Goal: Check status: Check status

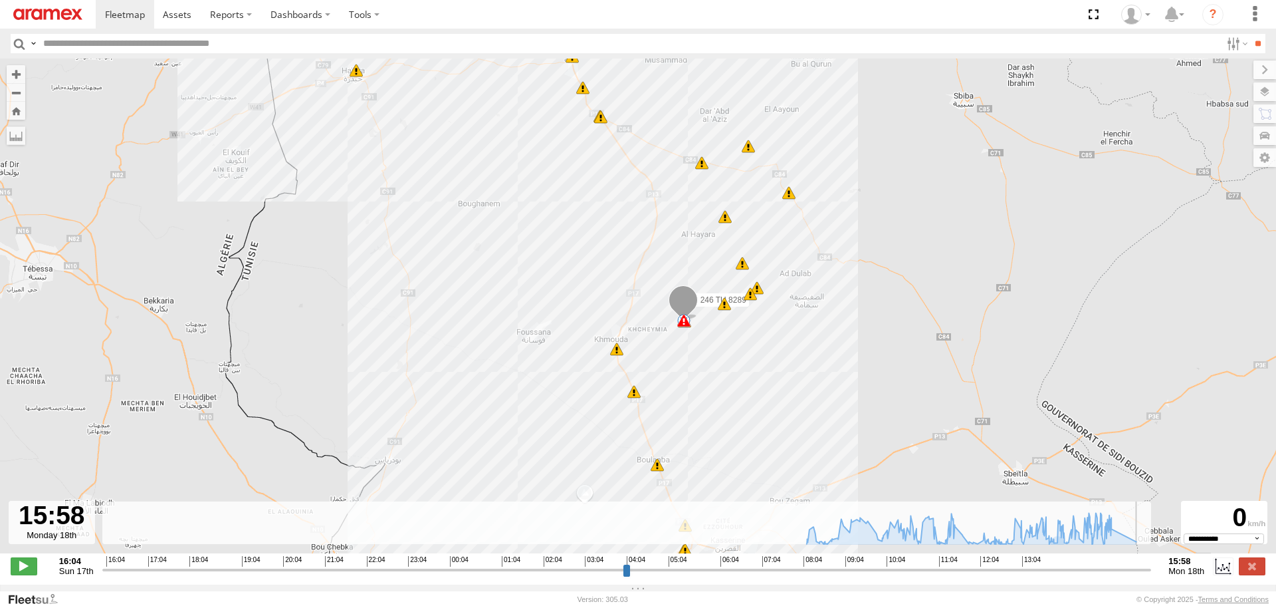
select select "**********"
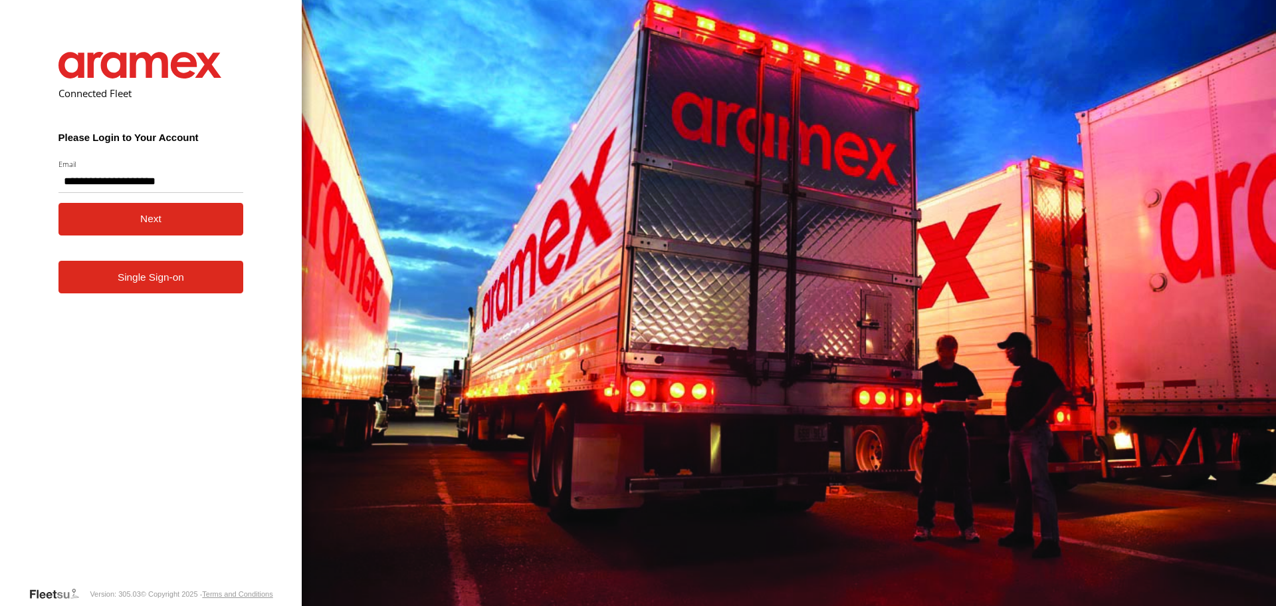
type input "**********"
click at [132, 224] on button "Next" at bounding box center [150, 219] width 185 height 33
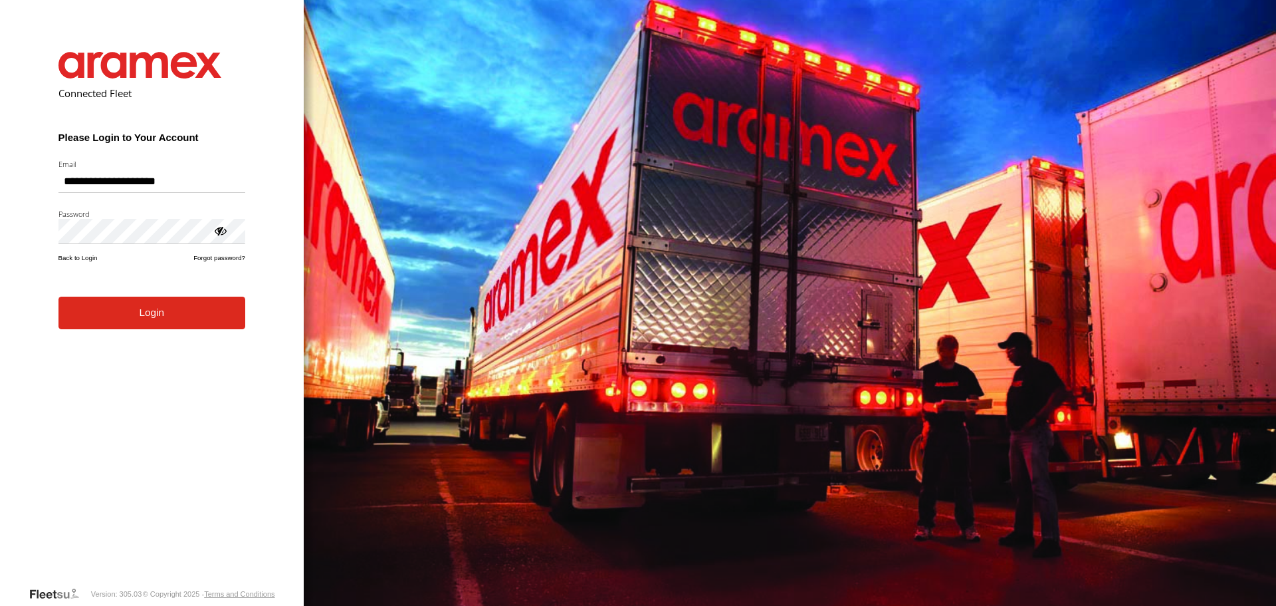
click at [105, 324] on button "Login" at bounding box center [151, 312] width 187 height 33
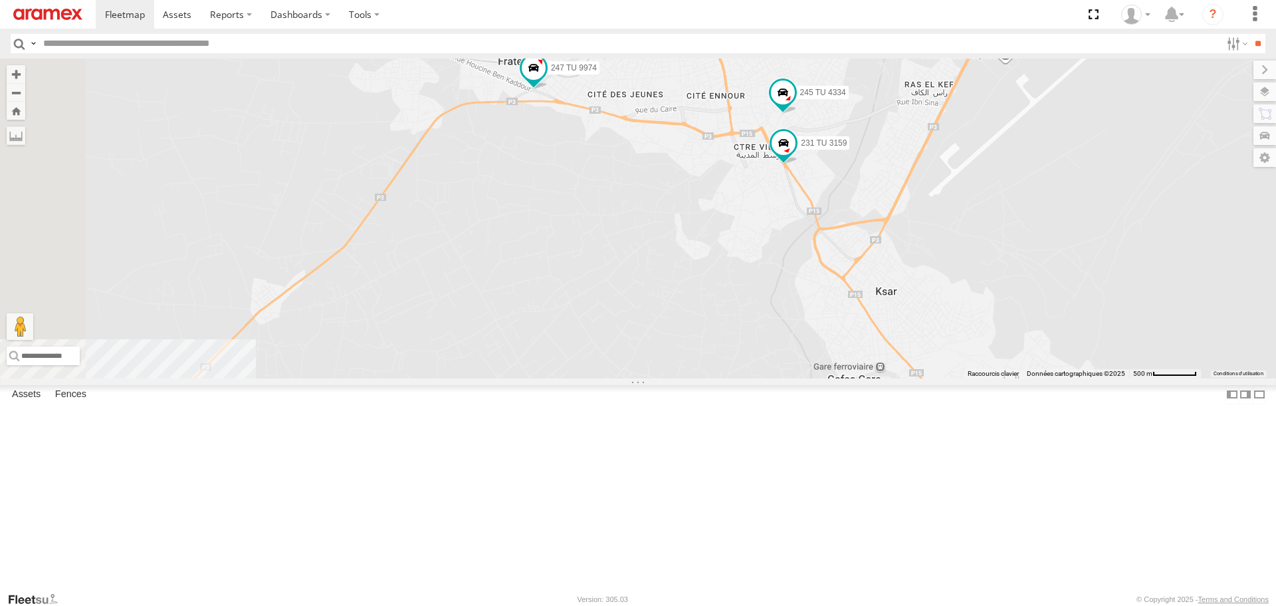
drag, startPoint x: 752, startPoint y: 302, endPoint x: 921, endPoint y: 240, distance: 179.8
click at [908, 247] on div "245 TU 4334 231 TU 3159 246 TU 8280 247 TU 9974" at bounding box center [638, 217] width 1276 height 319
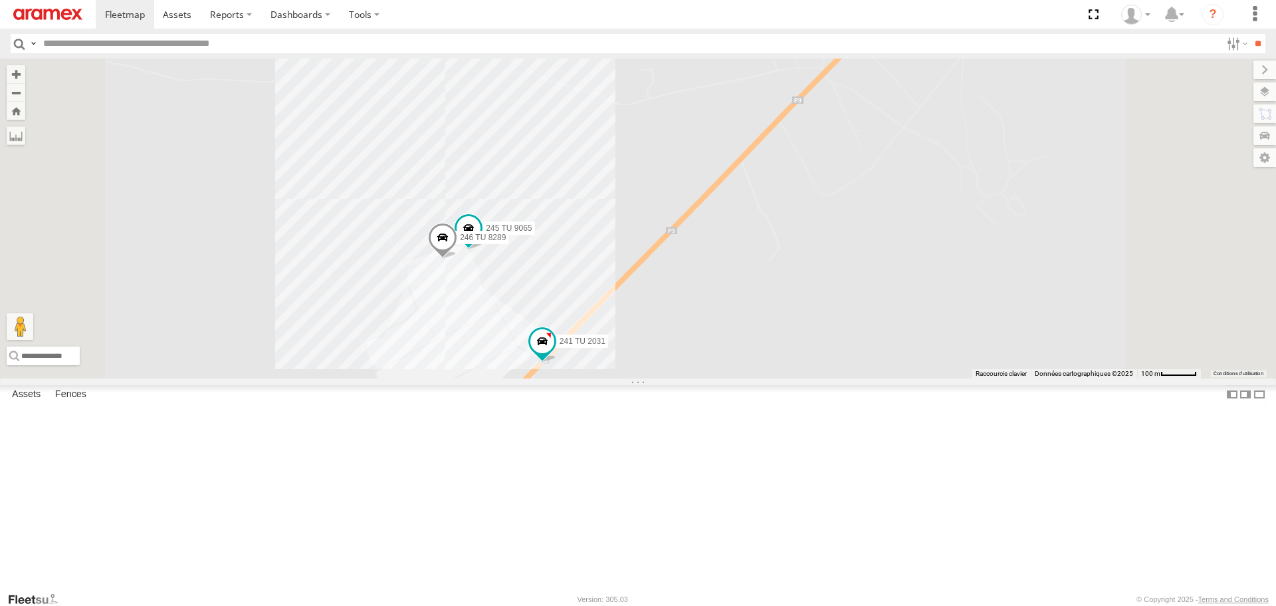
click at [457, 259] on span at bounding box center [442, 241] width 29 height 36
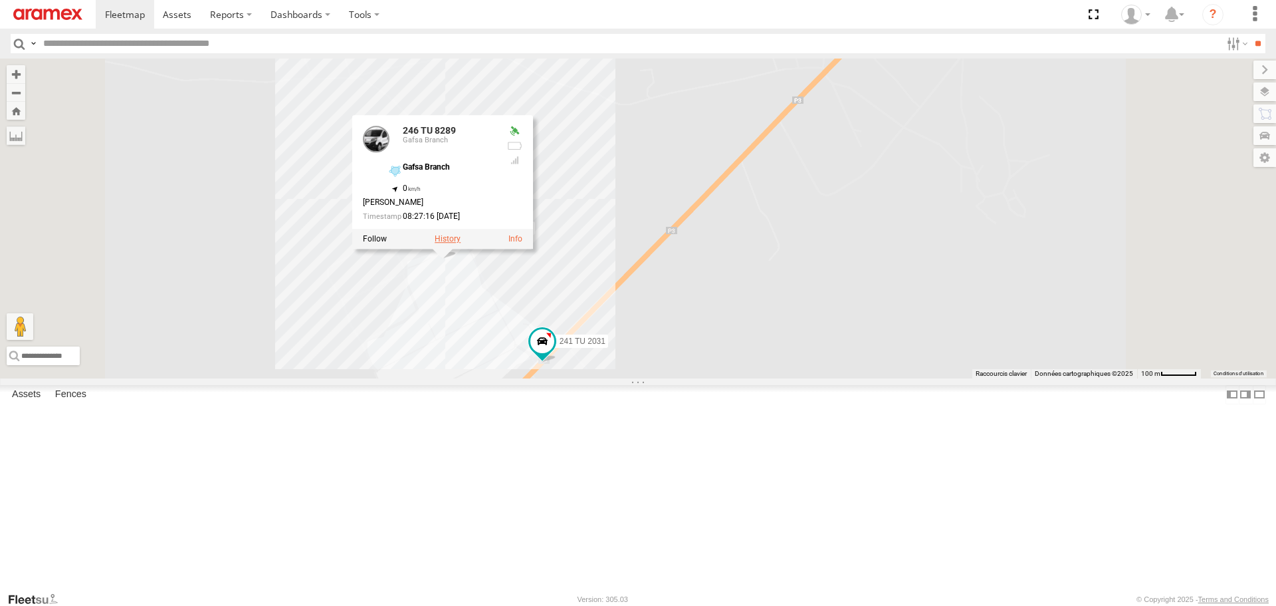
click at [461, 244] on label at bounding box center [448, 239] width 26 height 9
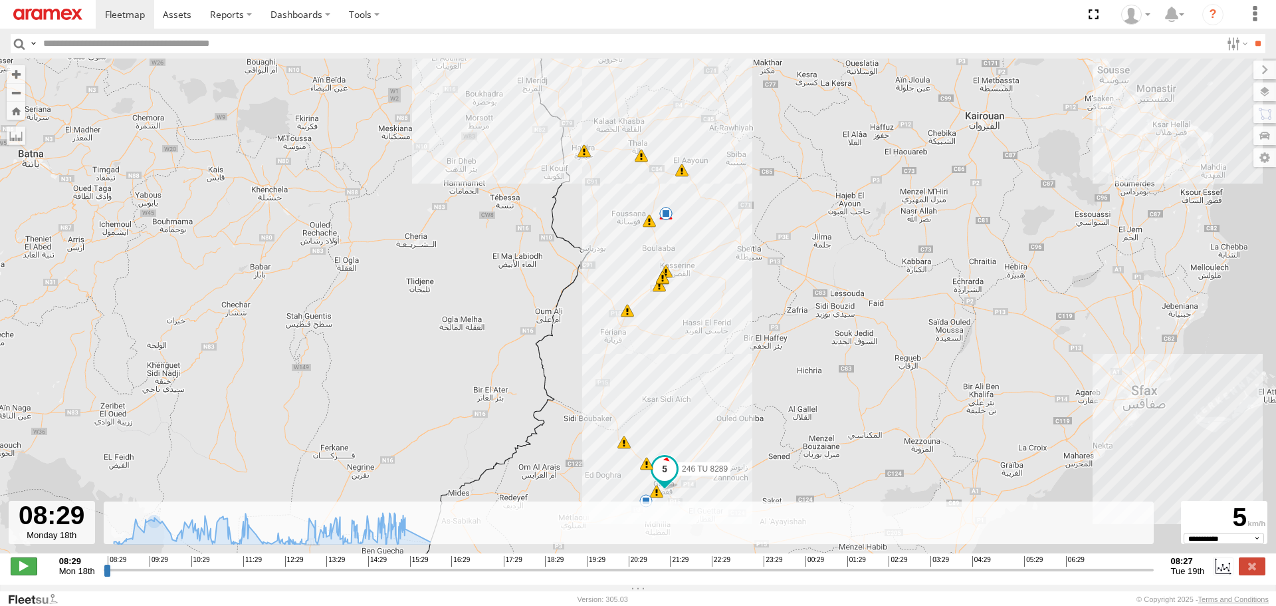
click at [23, 572] on span at bounding box center [24, 565] width 27 height 17
click at [404, 535] on icon at bounding box center [403, 529] width 11 height 11
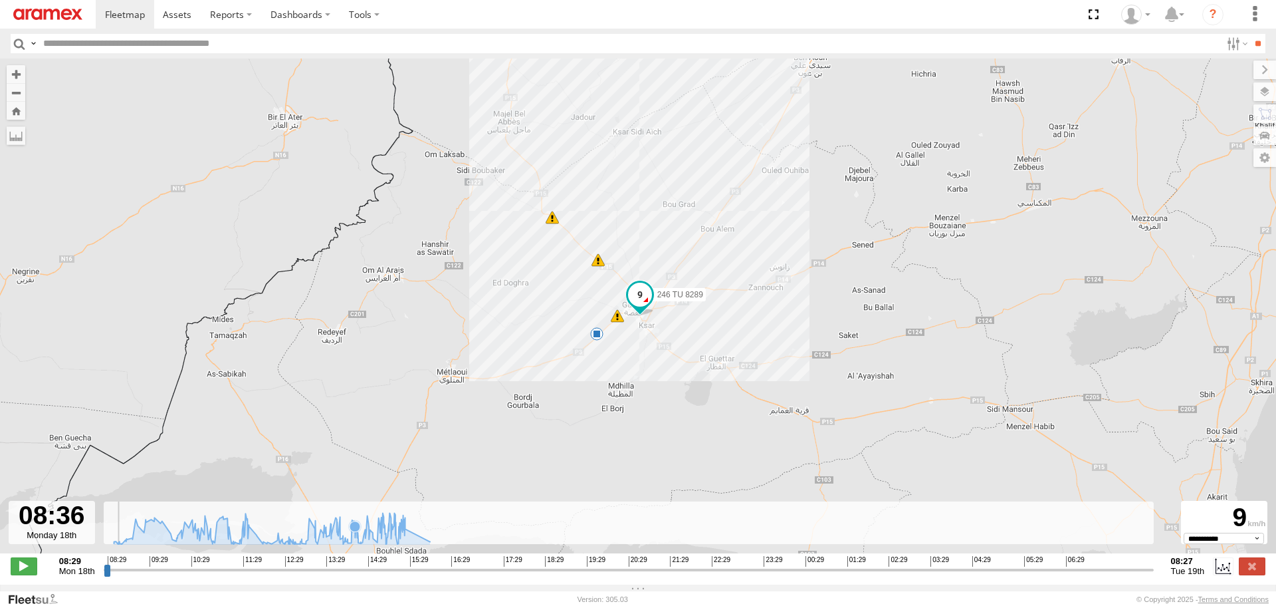
click at [355, 531] on icon at bounding box center [355, 525] width 11 height 11
click at [399, 533] on icon at bounding box center [399, 527] width 11 height 11
click at [401, 536] on icon at bounding box center [272, 528] width 330 height 31
click at [330, 576] on input "range" at bounding box center [629, 569] width 1050 height 13
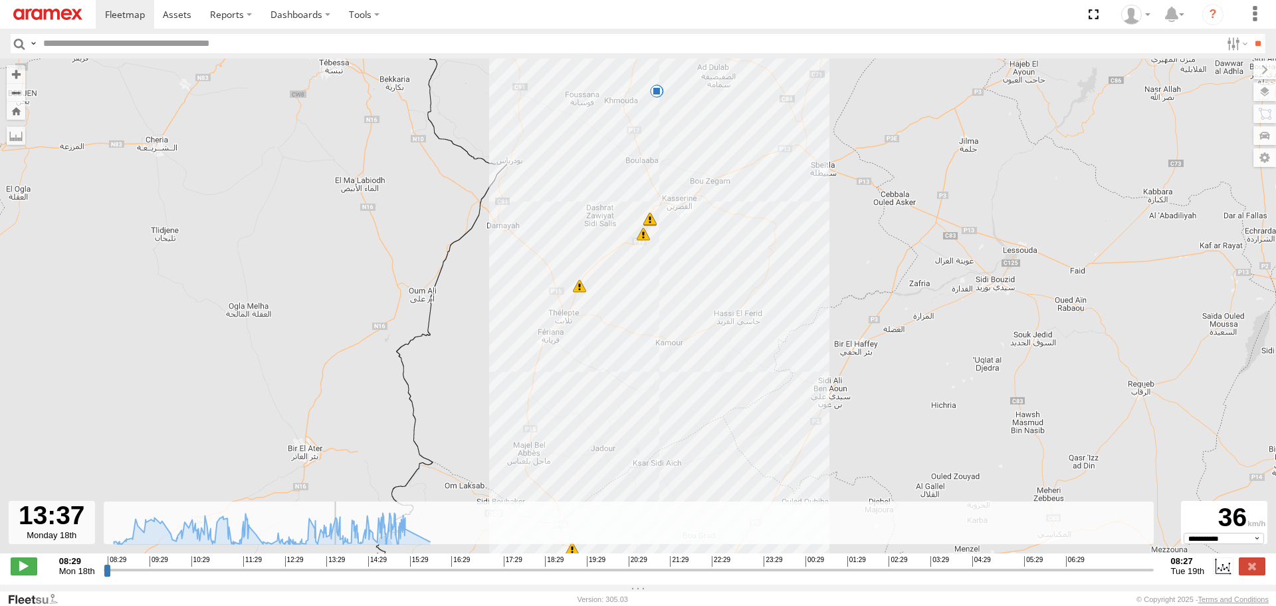
click at [371, 576] on input "range" at bounding box center [629, 569] width 1050 height 13
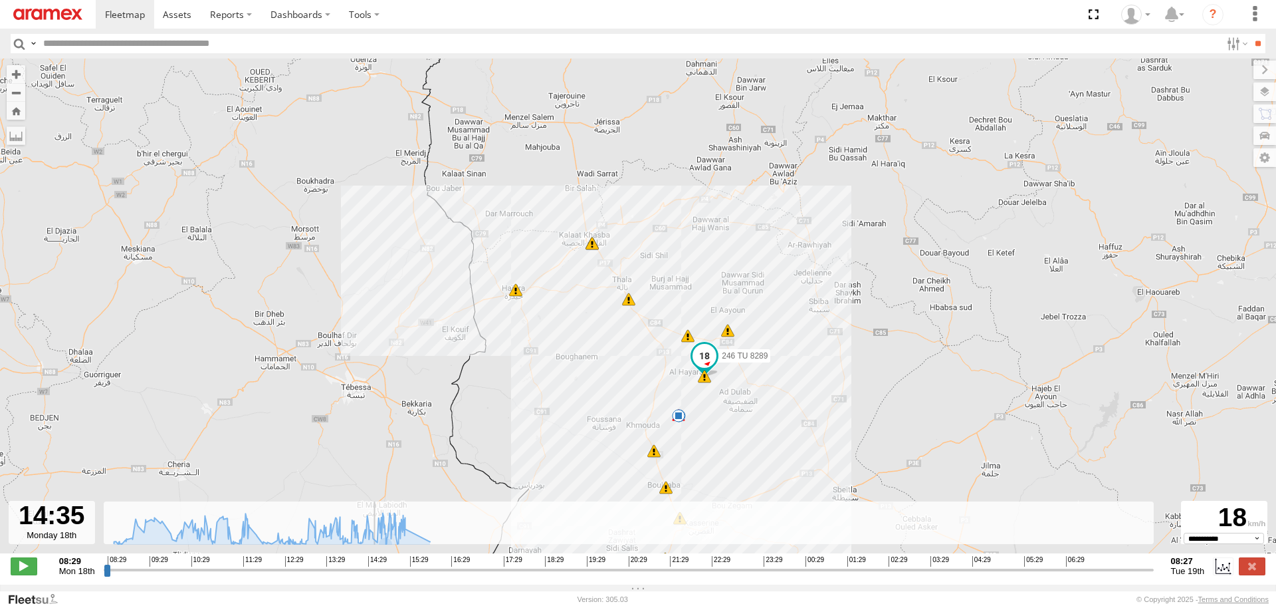
click at [415, 576] on input "range" at bounding box center [629, 569] width 1050 height 13
click at [405, 576] on input "range" at bounding box center [629, 569] width 1050 height 13
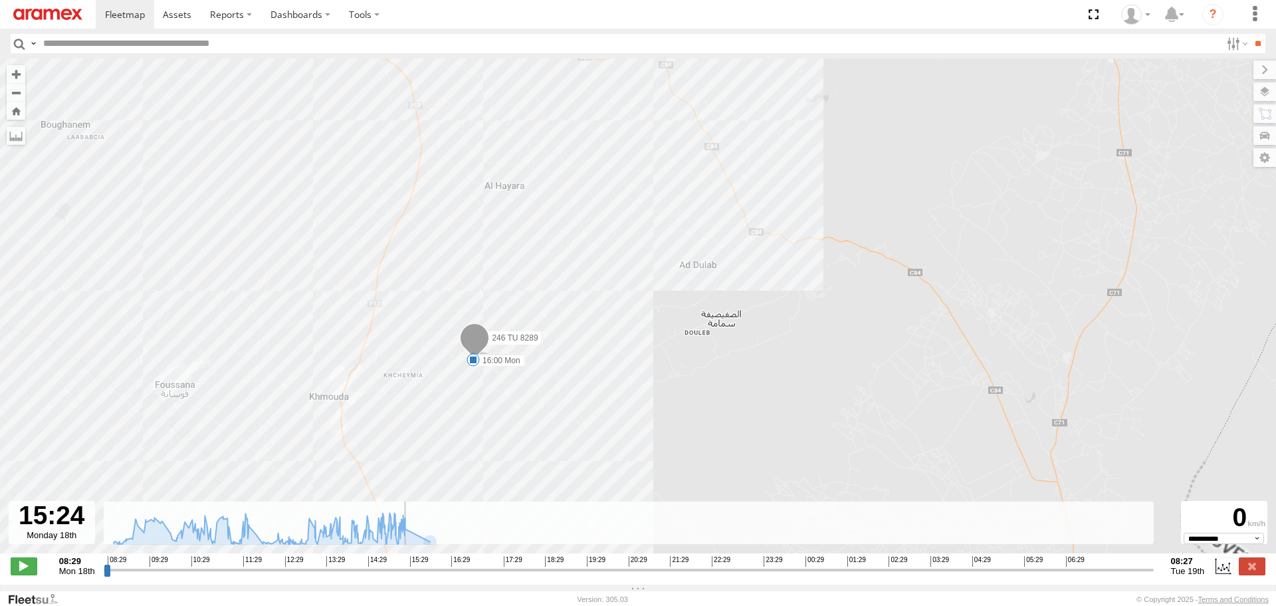
drag, startPoint x: 625, startPoint y: 436, endPoint x: 742, endPoint y: 421, distance: 118.6
click at [742, 421] on div "246 TU 8289 09:02 Mon 09:11 Mon 10:08 Mon 12:34 Mon 15:17 Mon 16:00 Mon 23:18 M…" at bounding box center [638, 312] width 1276 height 509
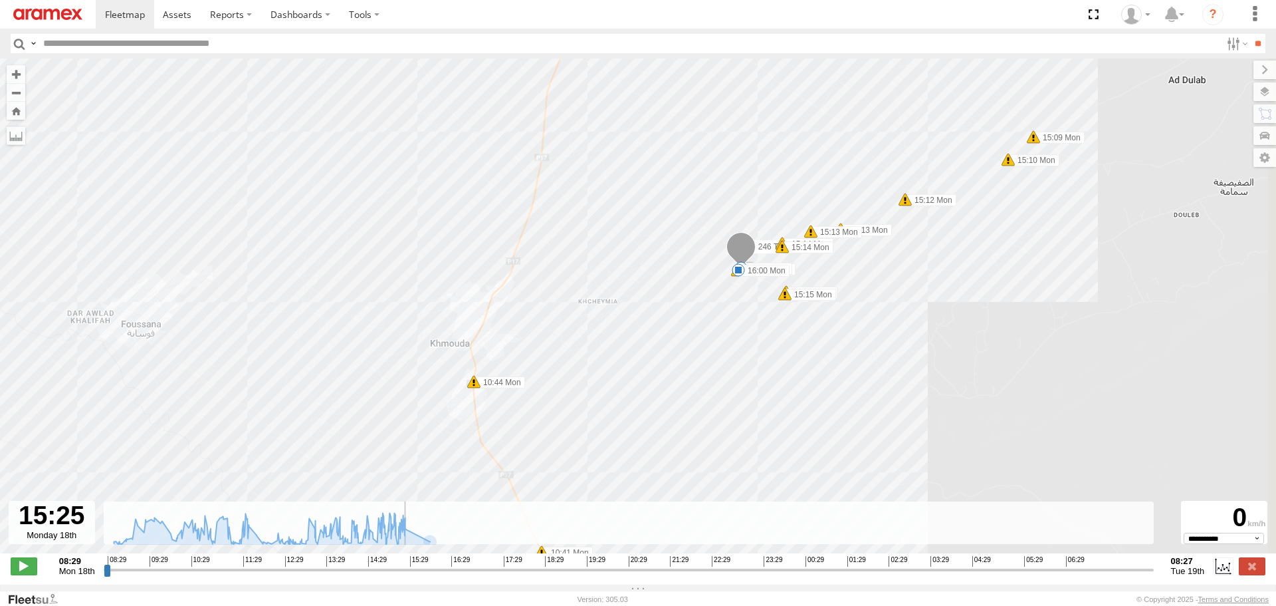
drag, startPoint x: 785, startPoint y: 324, endPoint x: 766, endPoint y: 417, distance: 94.9
click at [764, 386] on div "246 TU 8289 09:02 Mon 09:11 Mon 10:08 Mon 12:34 Mon 15:17 Mon 16:00 Mon 23:18 M…" at bounding box center [638, 312] width 1276 height 509
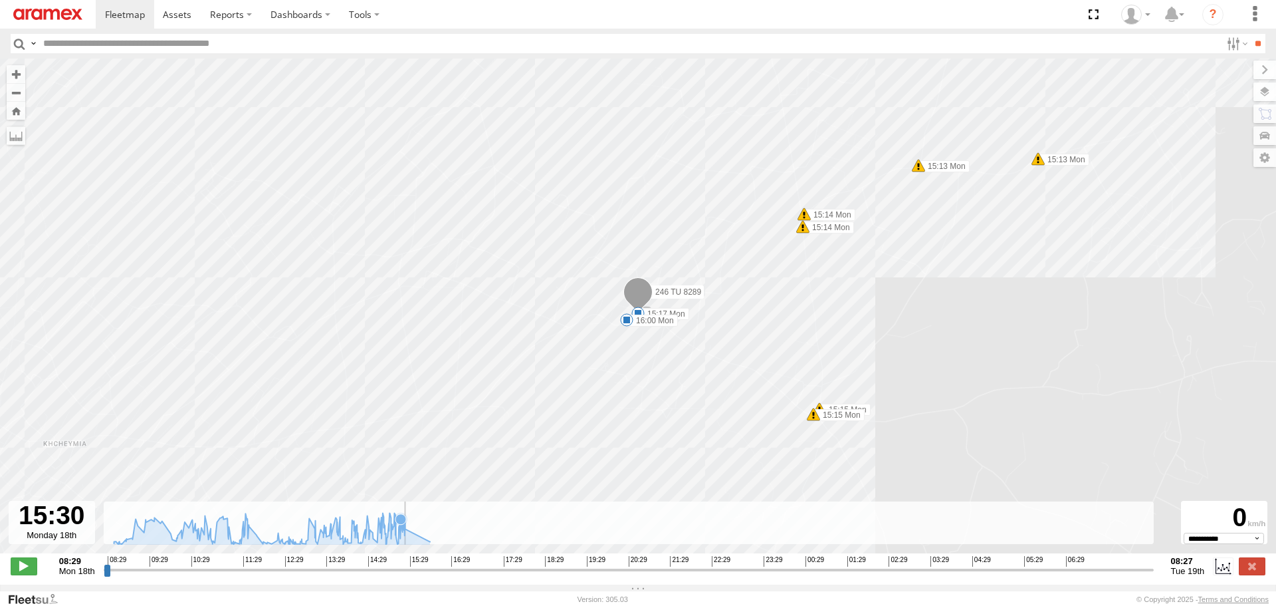
click at [401, 536] on icon at bounding box center [272, 528] width 330 height 31
click at [401, 541] on icon at bounding box center [272, 528] width 330 height 31
click at [401, 542] on icon at bounding box center [272, 528] width 330 height 31
click at [403, 576] on input "range" at bounding box center [629, 569] width 1050 height 13
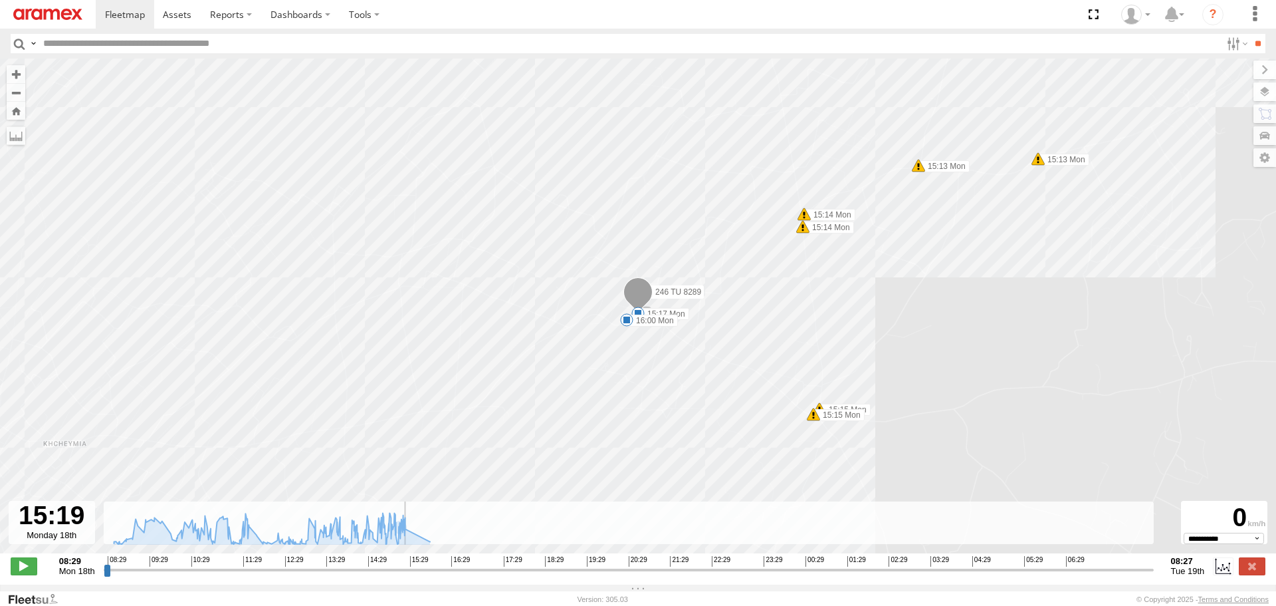
click at [396, 576] on input "range" at bounding box center [629, 569] width 1050 height 13
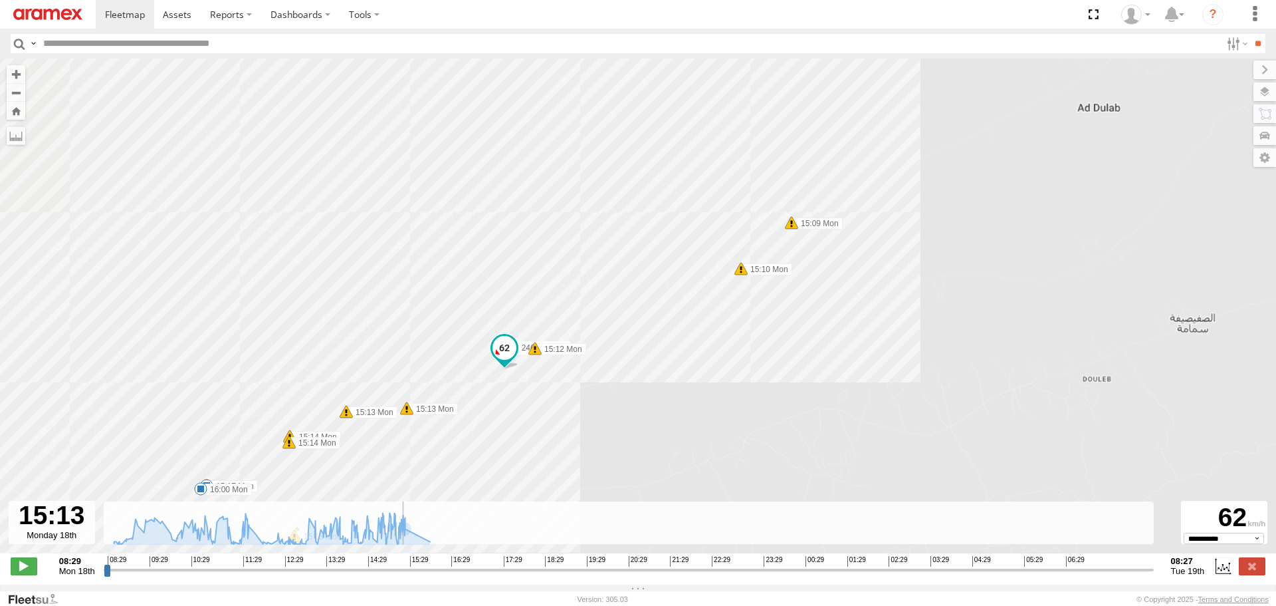
drag, startPoint x: 350, startPoint y: 432, endPoint x: 556, endPoint y: 378, distance: 213.0
click at [550, 380] on div "246 TU 8289 09:02 Mon 09:11 Mon 10:08 Mon 12:34 Mon 15:17 Mon 16:00 Mon 23:18 M…" at bounding box center [638, 312] width 1276 height 509
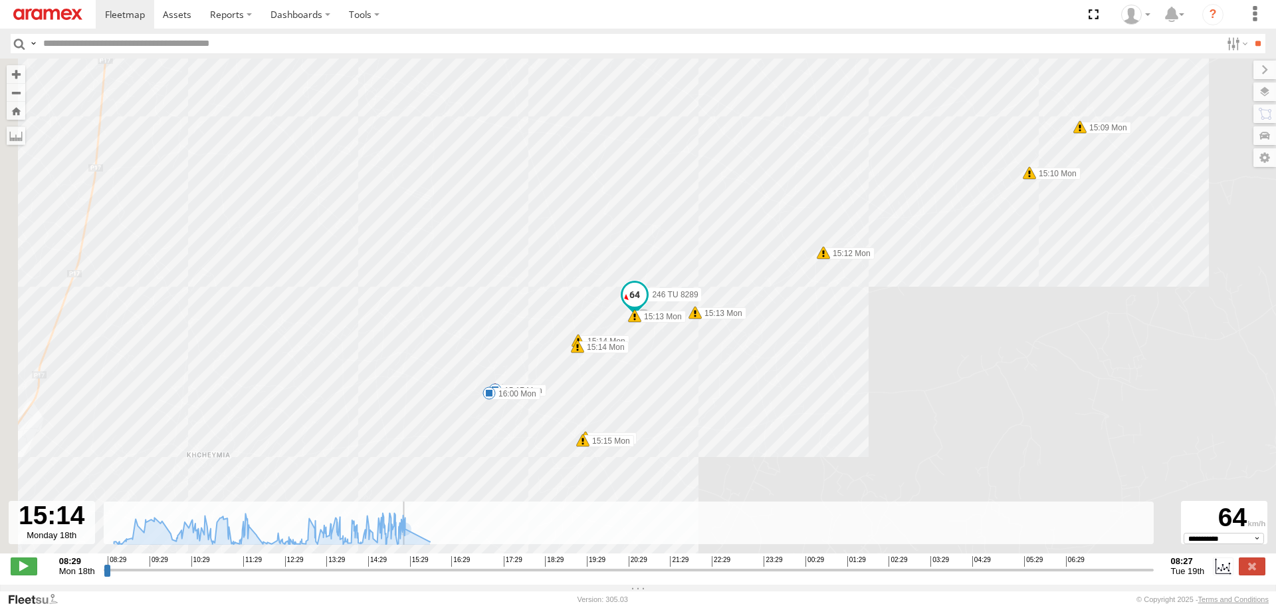
drag, startPoint x: 556, startPoint y: 428, endPoint x: 761, endPoint y: 322, distance: 230.4
click at [741, 334] on div "246 TU 8289 09:02 Mon 09:11 Mon 10:08 Mon 12:34 Mon 15:17 Mon 16:00 Mon 23:18 M…" at bounding box center [638, 312] width 1276 height 509
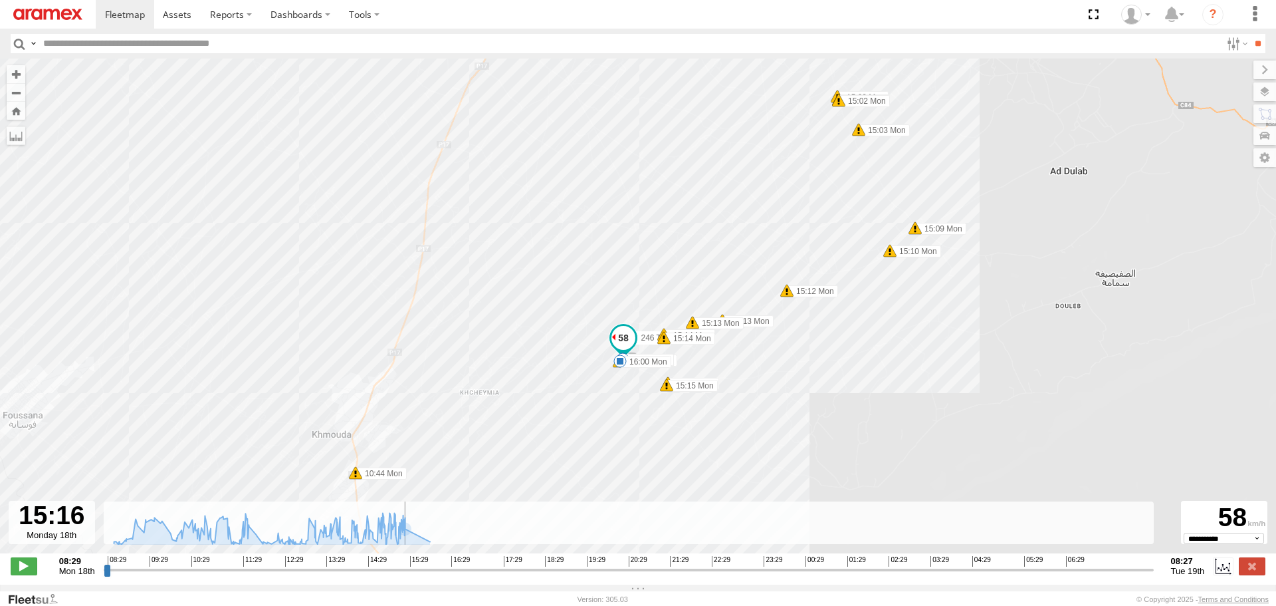
drag, startPoint x: 420, startPoint y: 455, endPoint x: 610, endPoint y: 394, distance: 198.9
click at [586, 402] on div "246 TU 8289 09:02 Mon 09:11 Mon 10:08 Mon 12:34 Mon 15:17 Mon 16:00 Mon 23:18 M…" at bounding box center [638, 312] width 1276 height 509
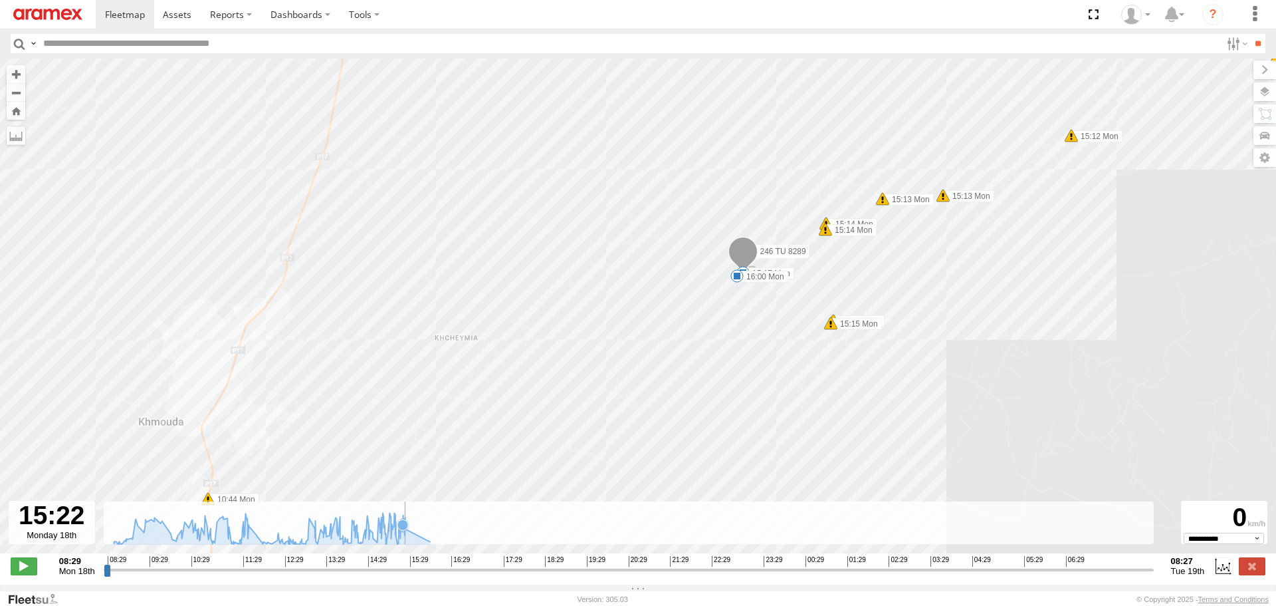
click at [403, 543] on icon at bounding box center [272, 528] width 330 height 31
click at [401, 544] on icon at bounding box center [272, 528] width 330 height 31
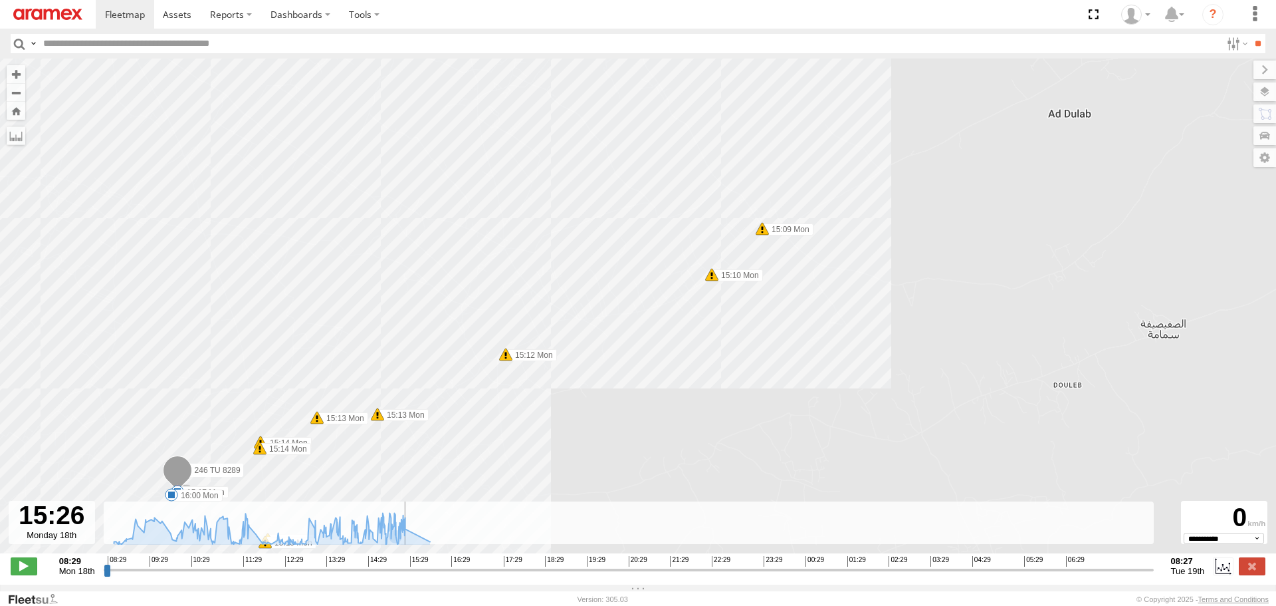
drag, startPoint x: 297, startPoint y: 362, endPoint x: 404, endPoint y: 283, distance: 132.7
click at [402, 283] on div "246 TU 8289 09:02 Mon 09:11 Mon 10:08 Mon 12:34 Mon 15:17 Mon 16:00 Mon 23:18 M…" at bounding box center [638, 312] width 1276 height 509
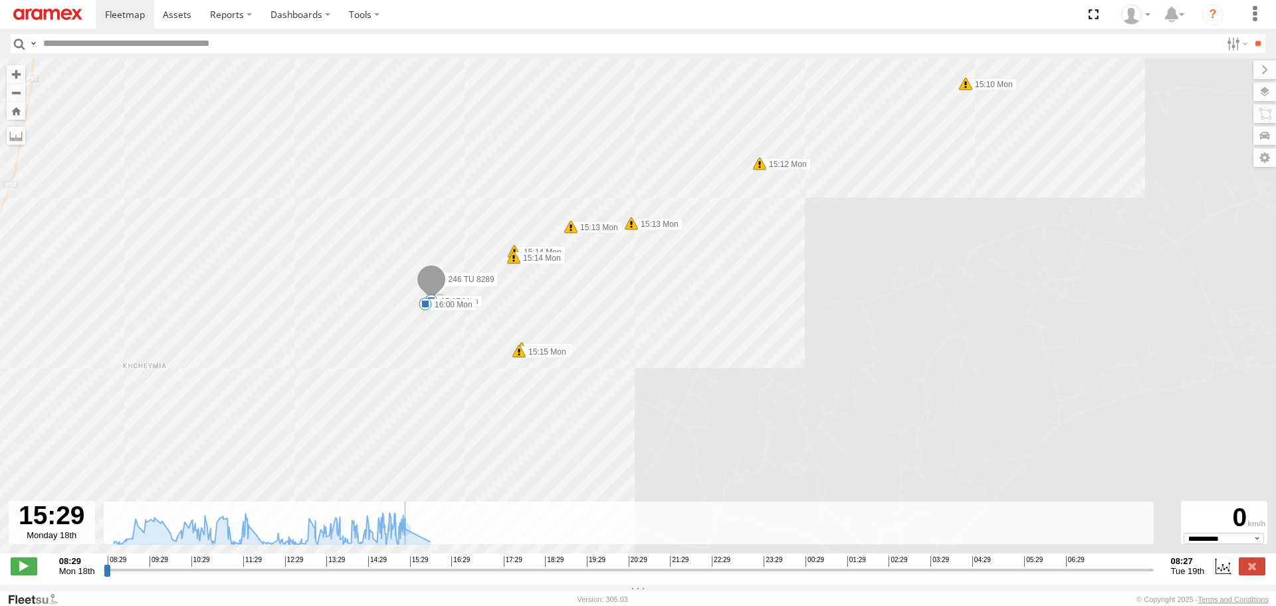
click at [405, 576] on input "range" at bounding box center [629, 569] width 1050 height 13
click at [403, 576] on input "range" at bounding box center [629, 569] width 1050 height 13
click at [399, 576] on input "range" at bounding box center [629, 569] width 1050 height 13
click at [403, 576] on input "range" at bounding box center [629, 569] width 1050 height 13
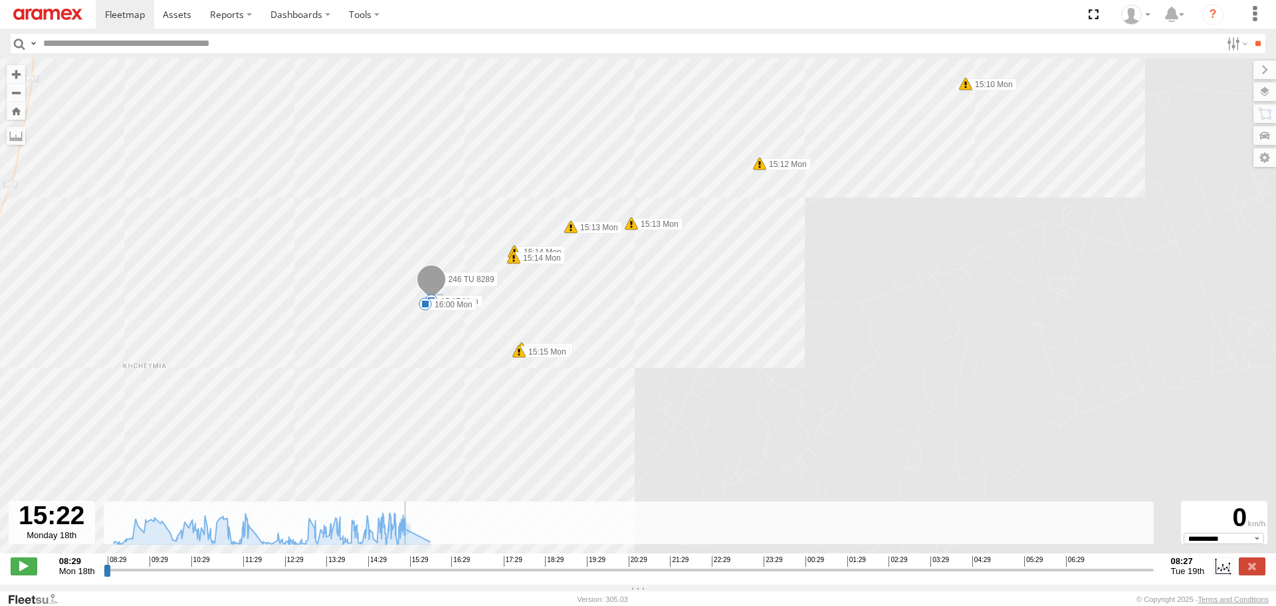
click at [402, 576] on input "range" at bounding box center [629, 569] width 1050 height 13
click at [399, 576] on input "range" at bounding box center [629, 569] width 1050 height 13
click at [16, 571] on span at bounding box center [24, 565] width 27 height 17
click at [401, 576] on input "range" at bounding box center [629, 569] width 1050 height 13
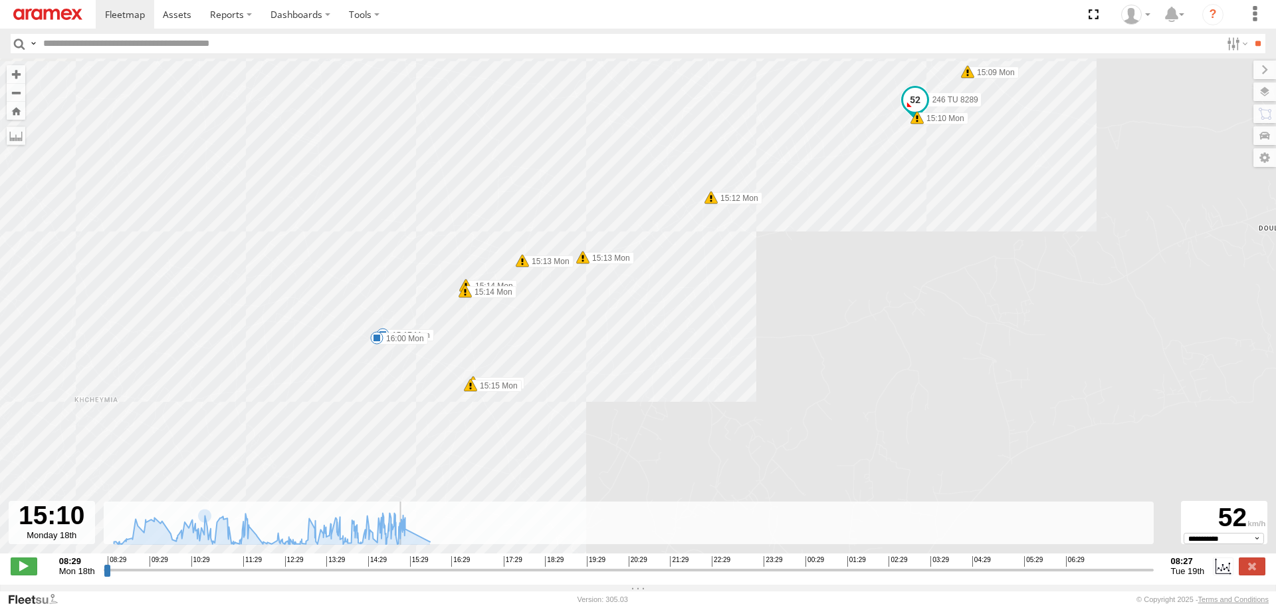
click at [398, 576] on input "range" at bounding box center [629, 569] width 1050 height 13
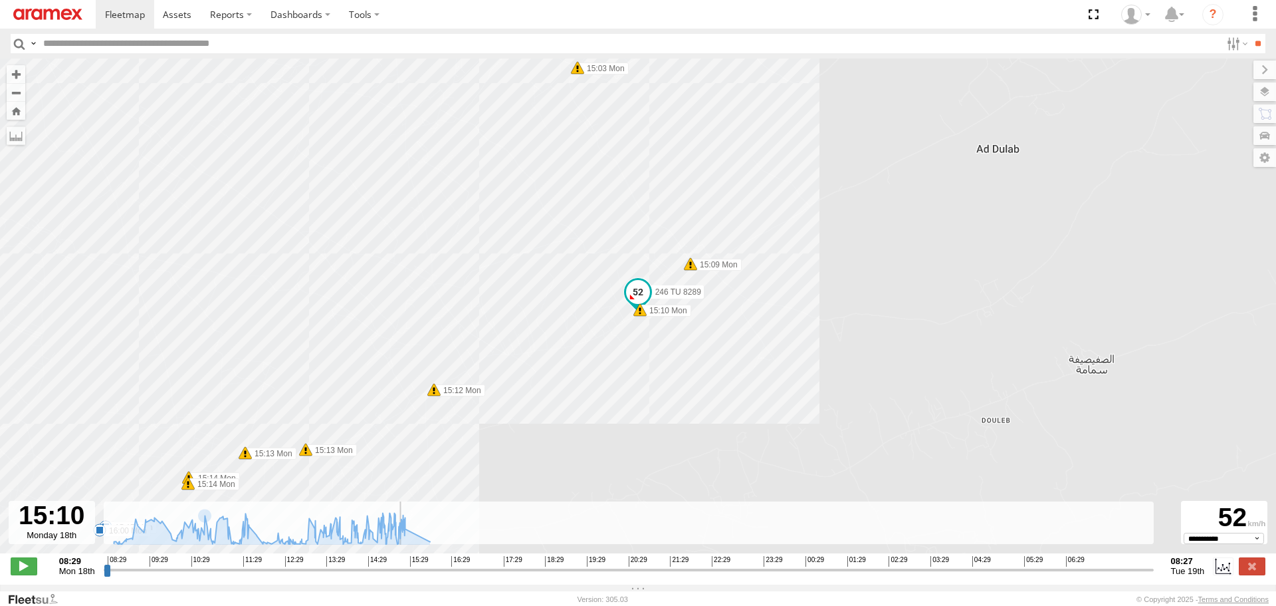
click at [401, 576] on input "range" at bounding box center [629, 569] width 1050 height 13
click at [403, 576] on input "range" at bounding box center [629, 569] width 1050 height 13
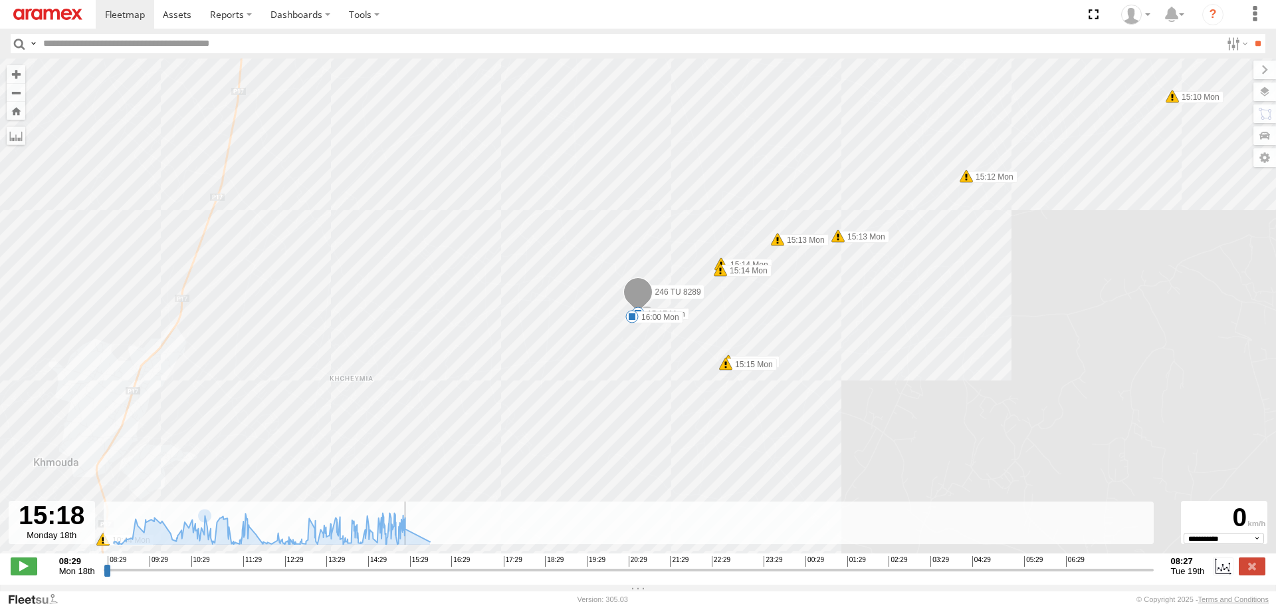
click at [400, 576] on input "range" at bounding box center [629, 569] width 1050 height 13
click at [27, 572] on span at bounding box center [24, 565] width 27 height 17
type input "**********"
